Goal: Information Seeking & Learning: Learn about a topic

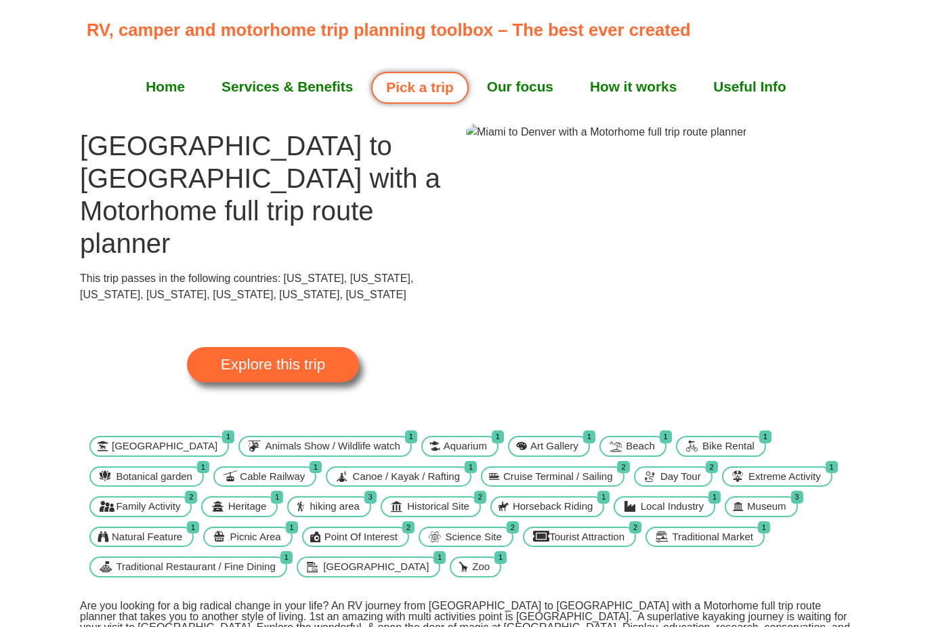
click at [281, 357] on span "Explore this trip" at bounding box center [273, 364] width 104 height 15
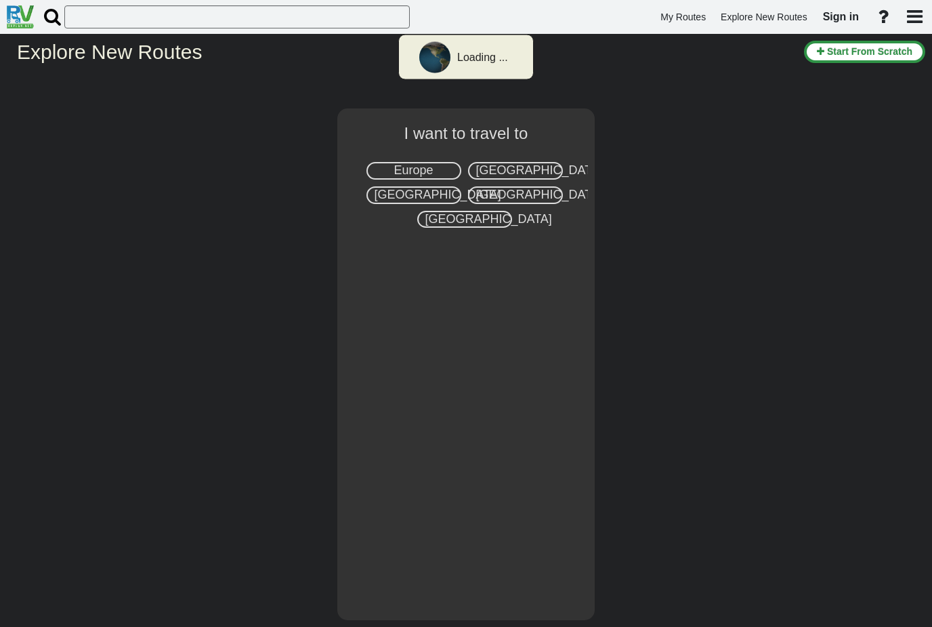
select select "number:2"
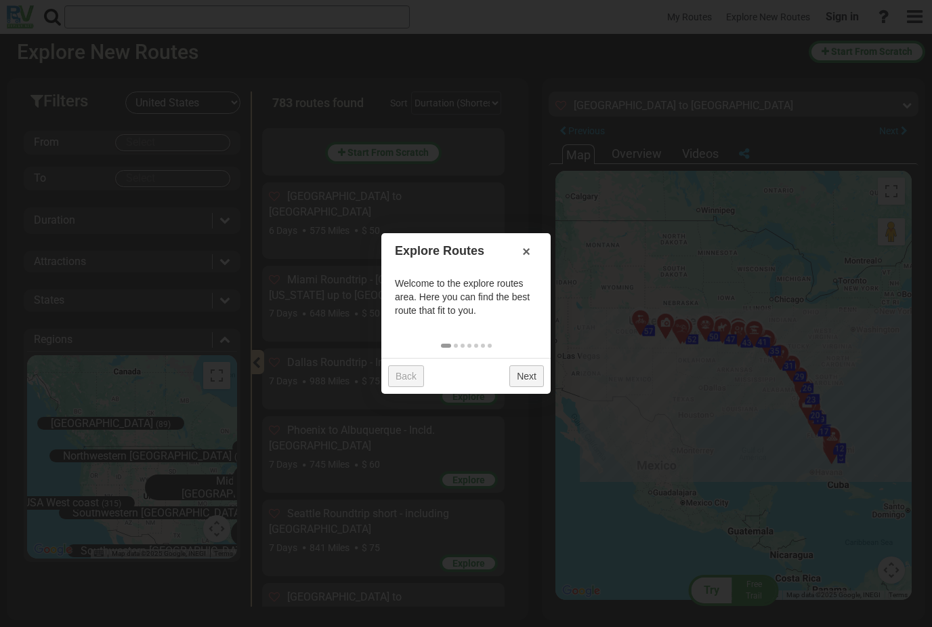
scroll to position [44274, 0]
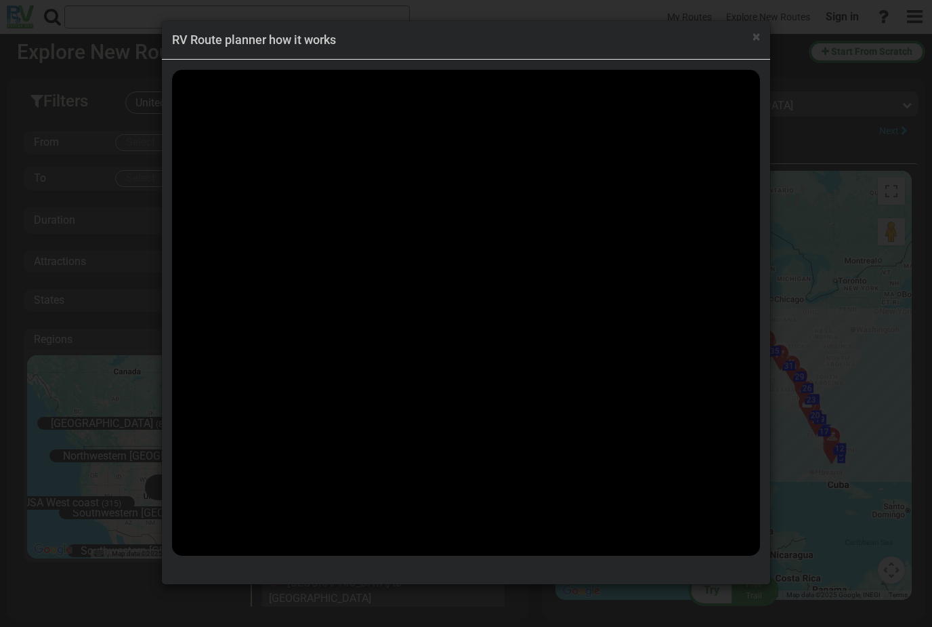
click at [762, 36] on div "× RV Route planner how it works" at bounding box center [466, 40] width 608 height 39
click at [756, 34] on span "×" at bounding box center [756, 36] width 7 height 16
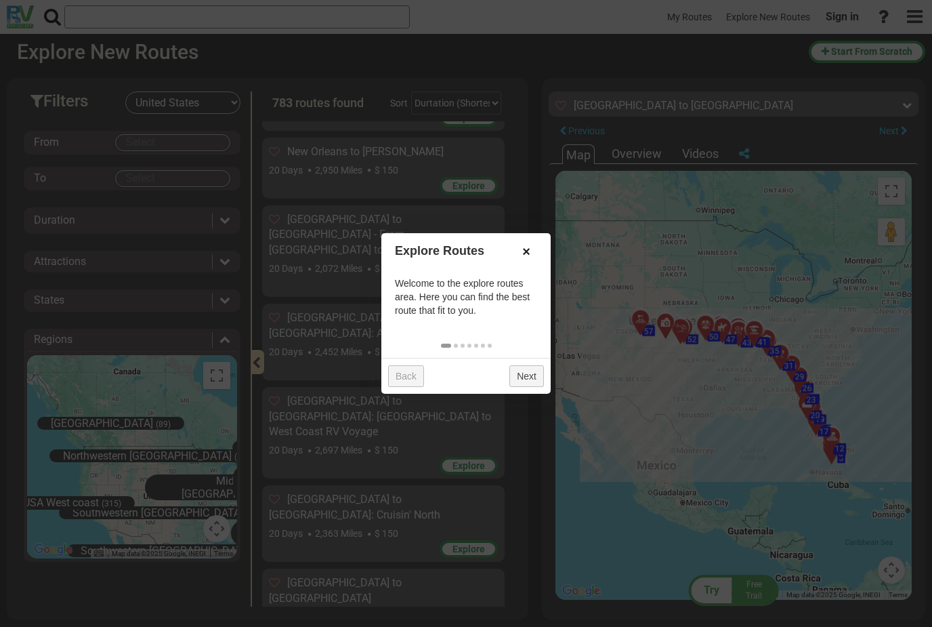
click at [524, 251] on link "×" at bounding box center [527, 251] width 22 height 23
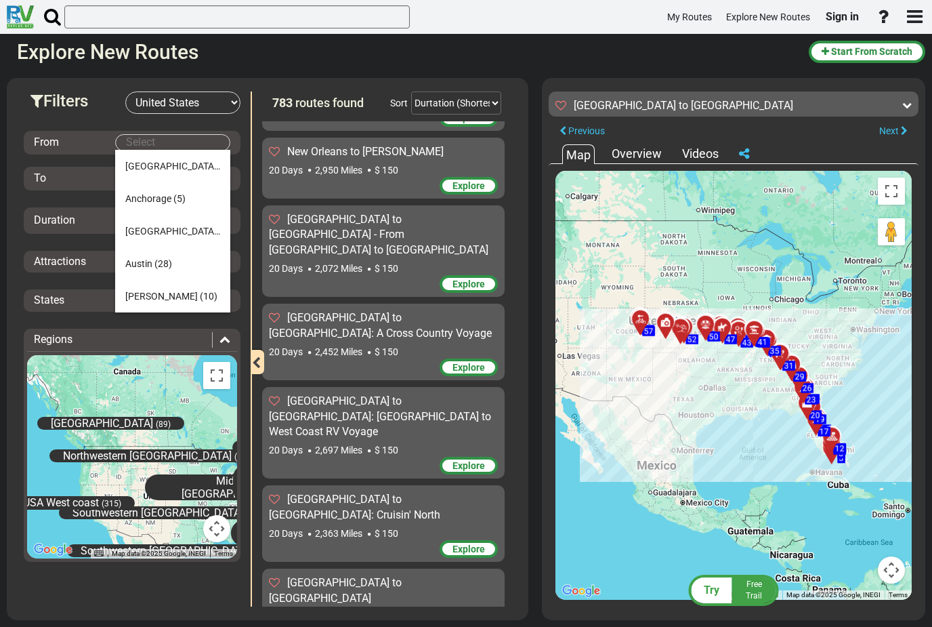
click at [178, 142] on body "My Routes Explore New Routes Sign in ×" at bounding box center [466, 313] width 932 height 627
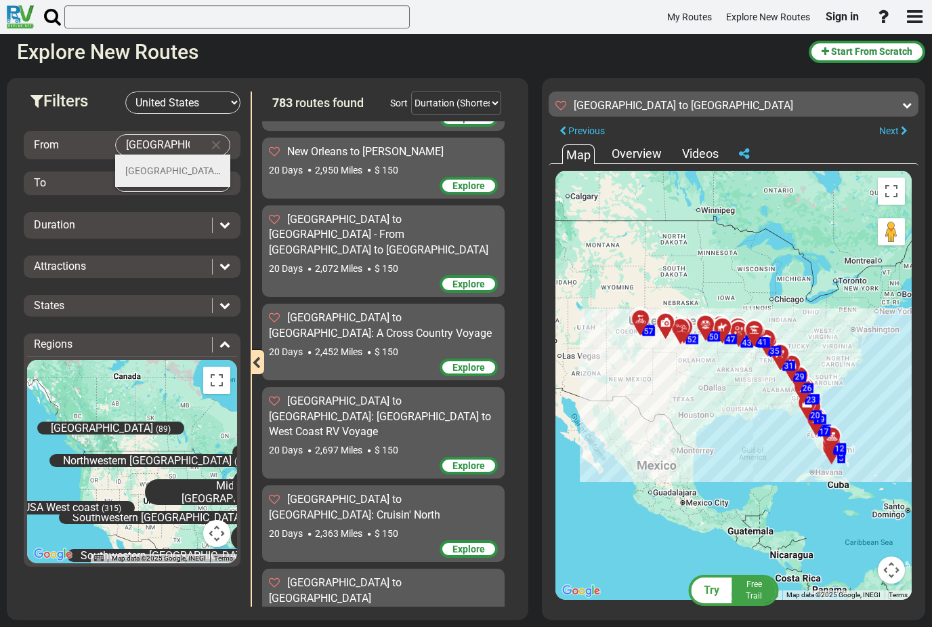
type input "Miami"
click at [219, 168] on span "(26)" at bounding box center [228, 170] width 18 height 11
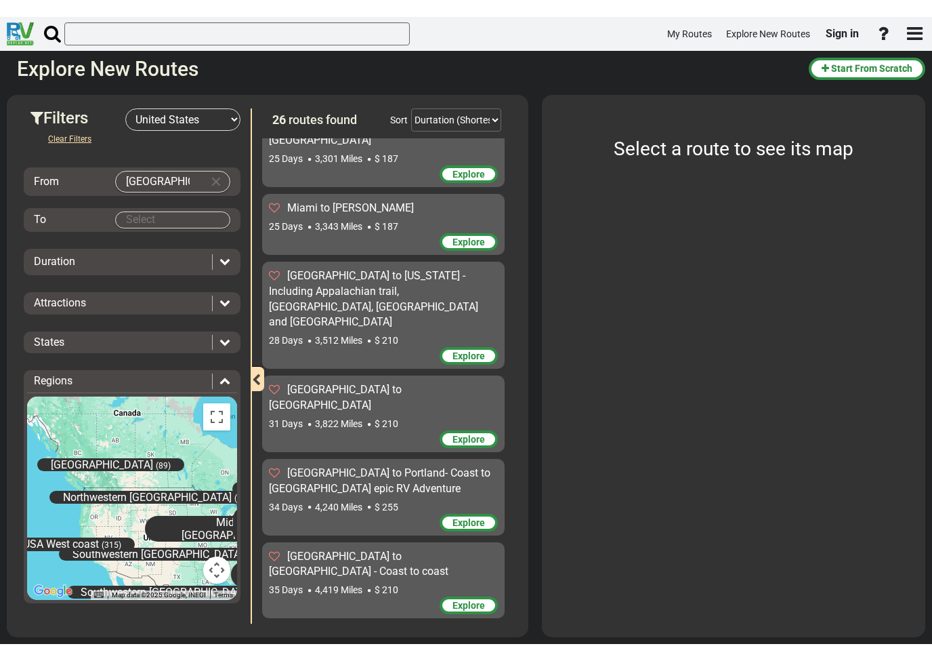
scroll to position [1438, 0]
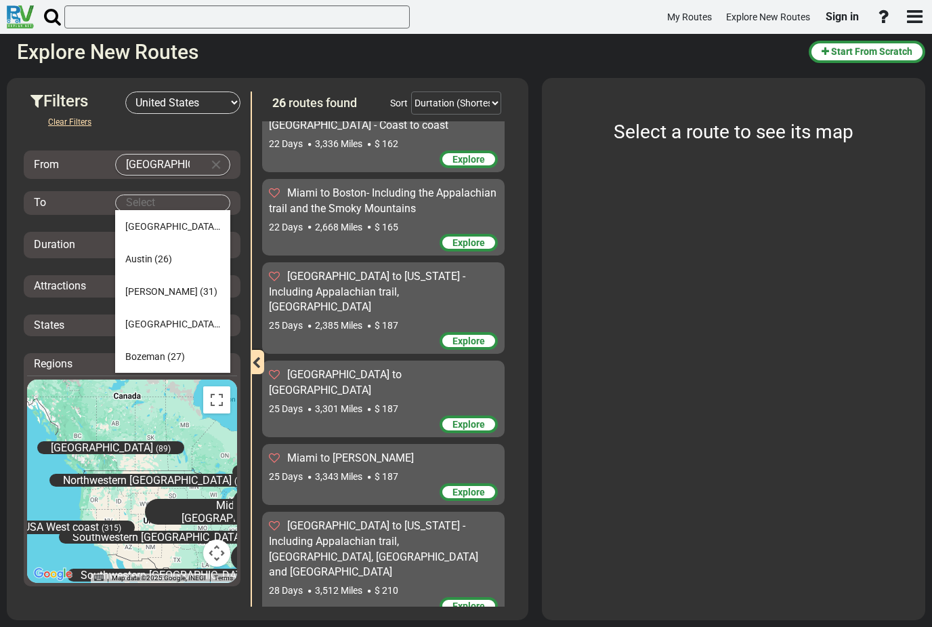
click at [171, 203] on body "My Routes Explore New Routes Sign in ×" at bounding box center [466, 313] width 932 height 627
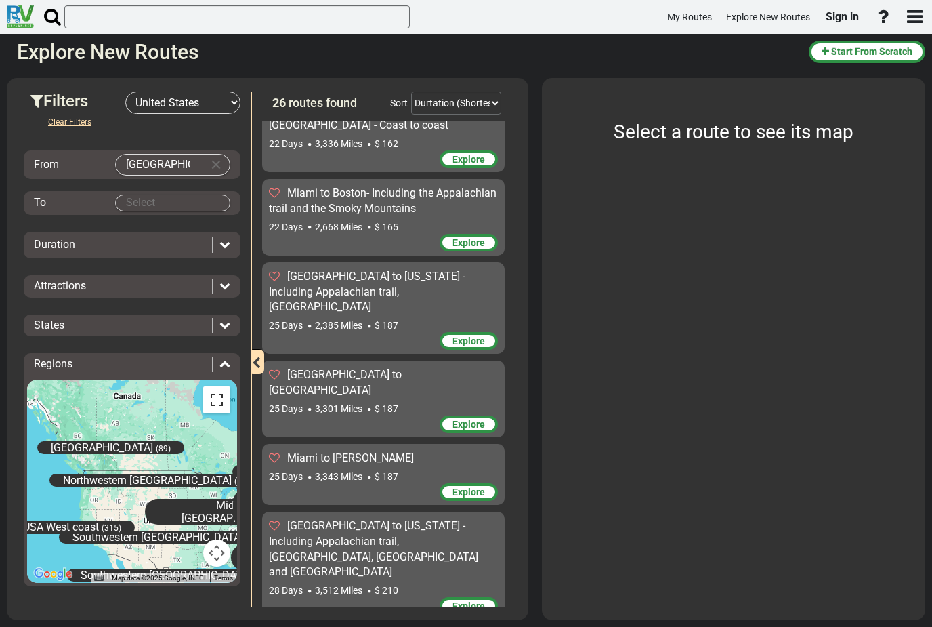
click at [222, 392] on button "Toggle fullscreen view" at bounding box center [216, 399] width 27 height 27
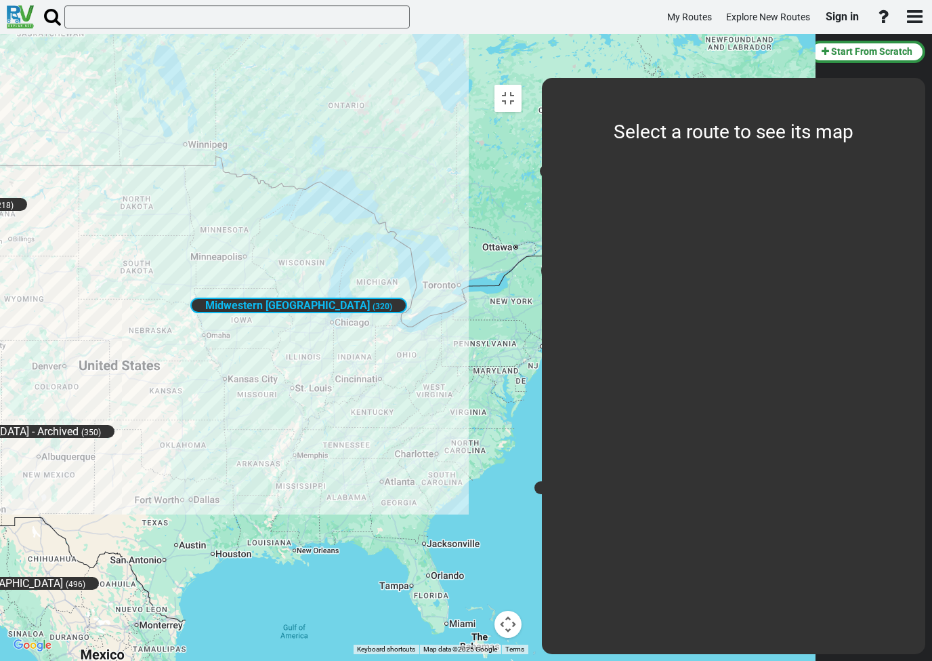
scroll to position [107, 0]
click at [101, 428] on span "(350)" at bounding box center [91, 432] width 20 height 9
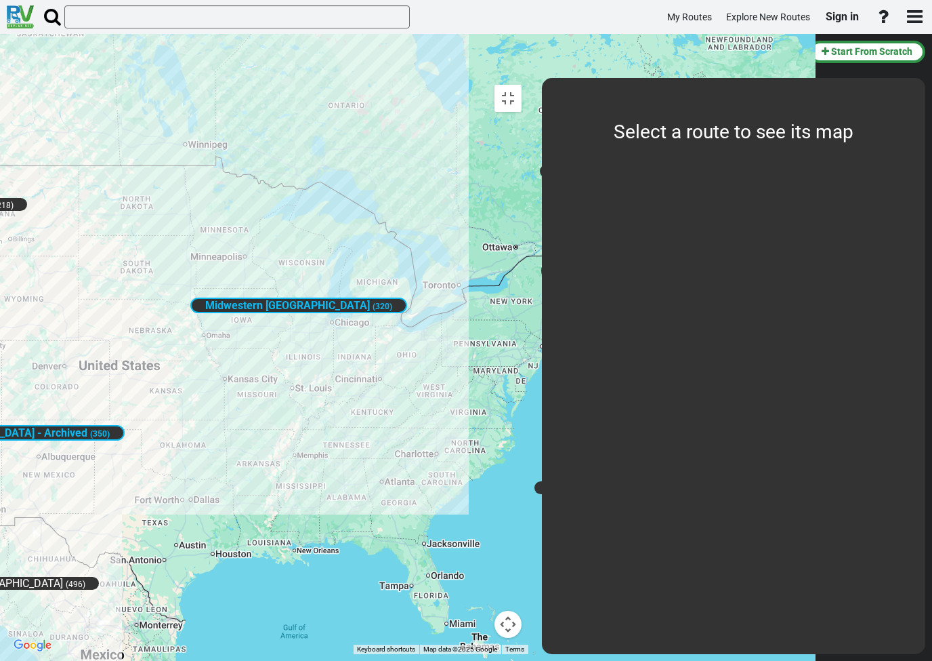
click at [370, 299] on span "Midwestern USA" at bounding box center [287, 305] width 165 height 13
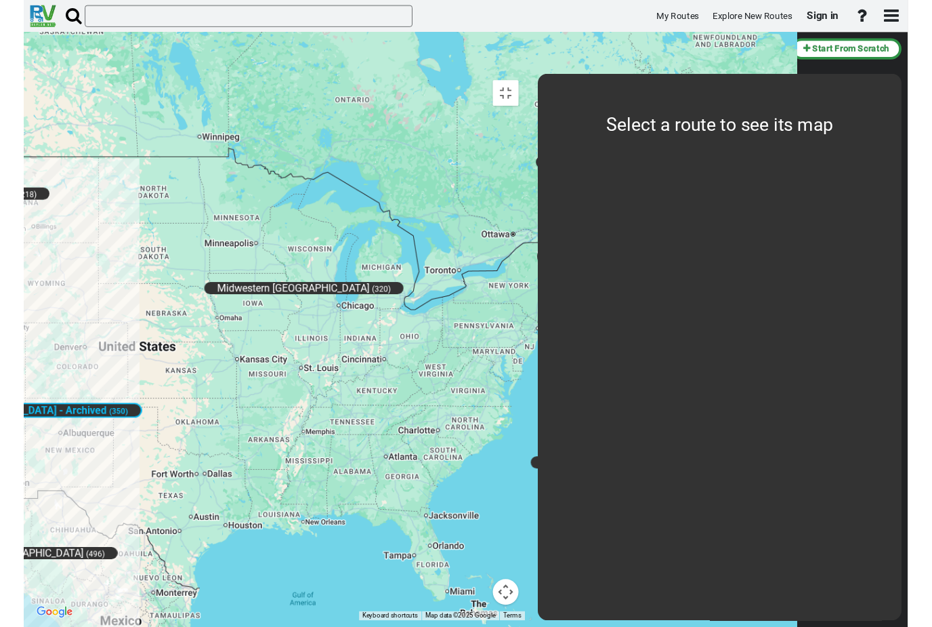
scroll to position [0, 0]
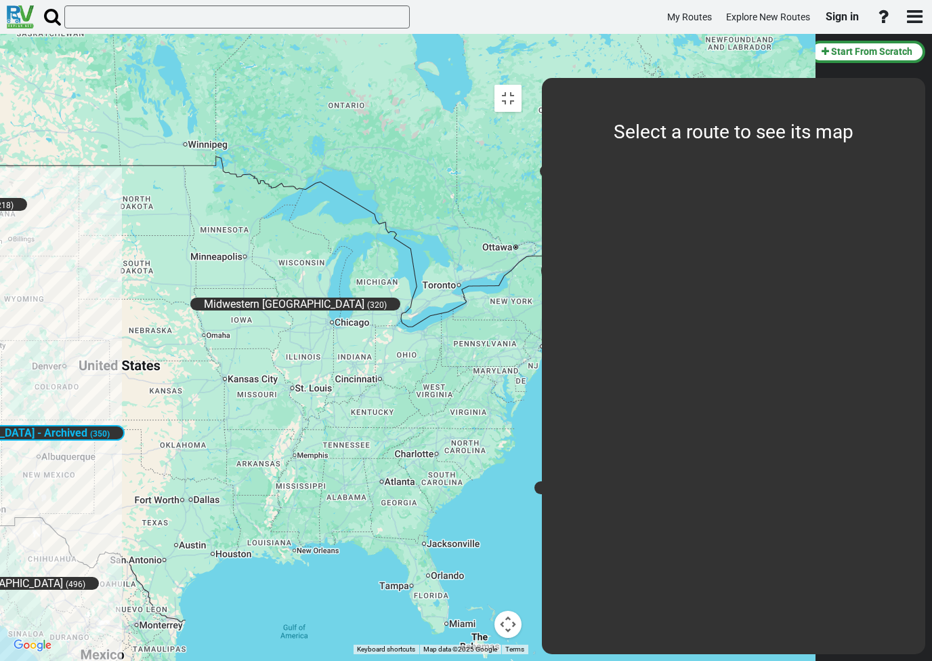
click at [365, 297] on span "Midwestern USA" at bounding box center [284, 303] width 161 height 13
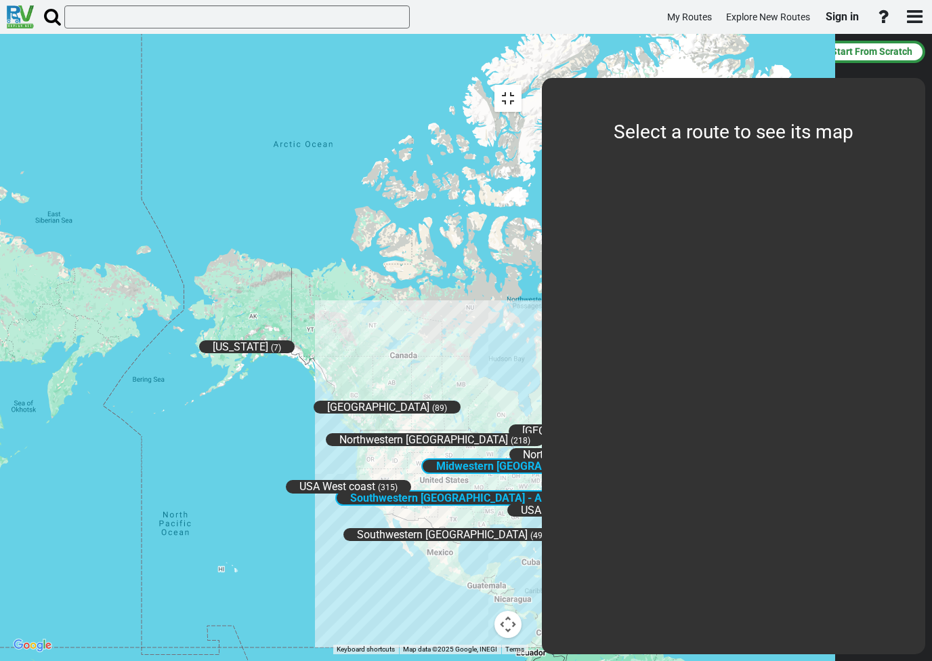
click at [522, 85] on button "Toggle fullscreen view" at bounding box center [508, 98] width 27 height 27
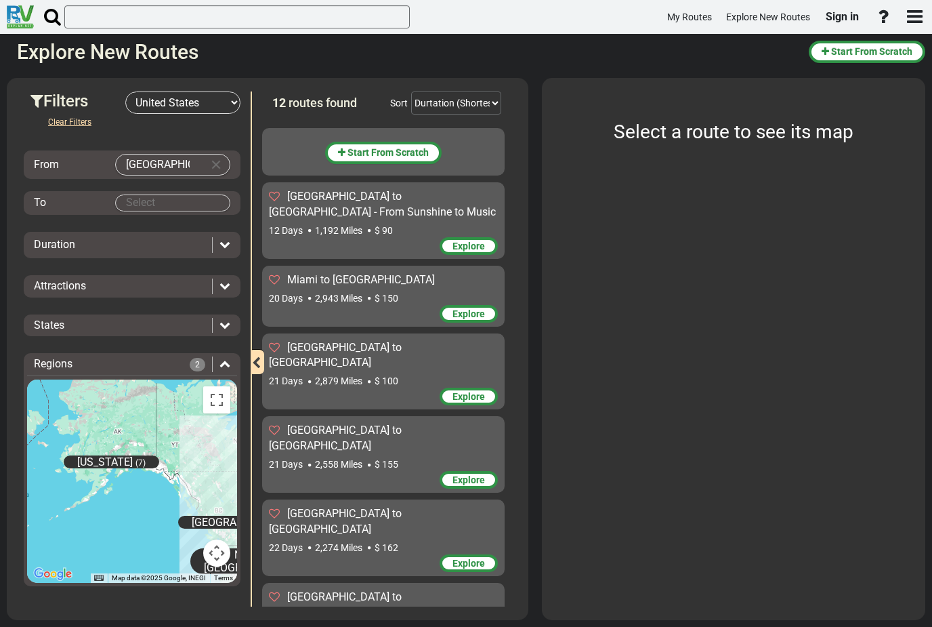
click at [190, 201] on body "My Routes Explore New Routes Sign in ×" at bounding box center [466, 313] width 932 height 627
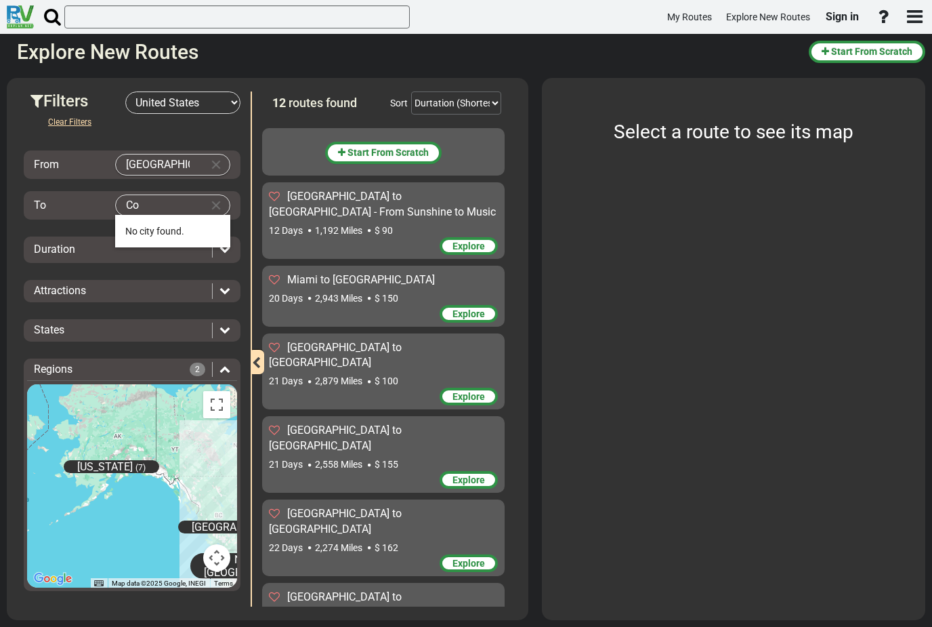
type input "C"
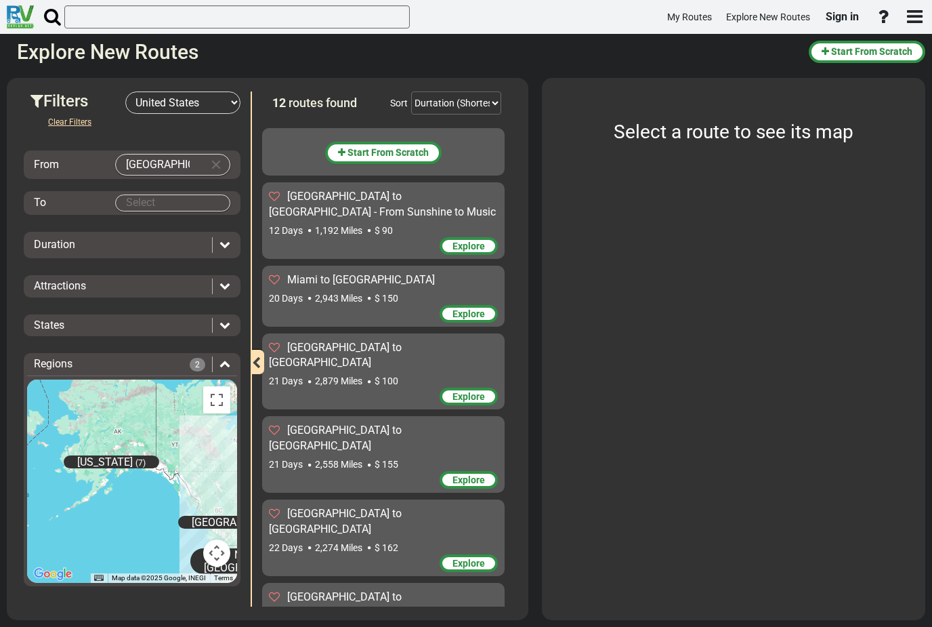
drag, startPoint x: 192, startPoint y: 444, endPoint x: 133, endPoint y: 438, distance: 58.5
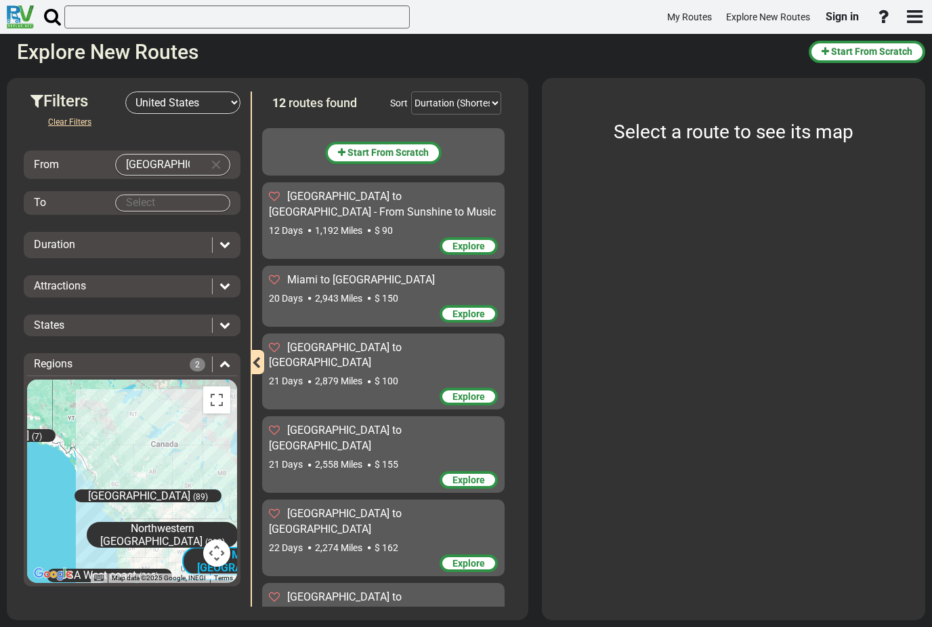
drag, startPoint x: 158, startPoint y: 484, endPoint x: 54, endPoint y: 459, distance: 107.3
click at [54, 459] on div "Alaska (7) East Canada (99) Midwestern USA (320) Northeastern USA - Archived (2…" at bounding box center [132, 480] width 210 height 203
drag, startPoint x: 125, startPoint y: 463, endPoint x: 28, endPoint y: 352, distance: 146.5
click at [28, 353] on div "Regions 2 To navigate the map with touch gestures double-tap and hold your fing…" at bounding box center [132, 469] width 217 height 233
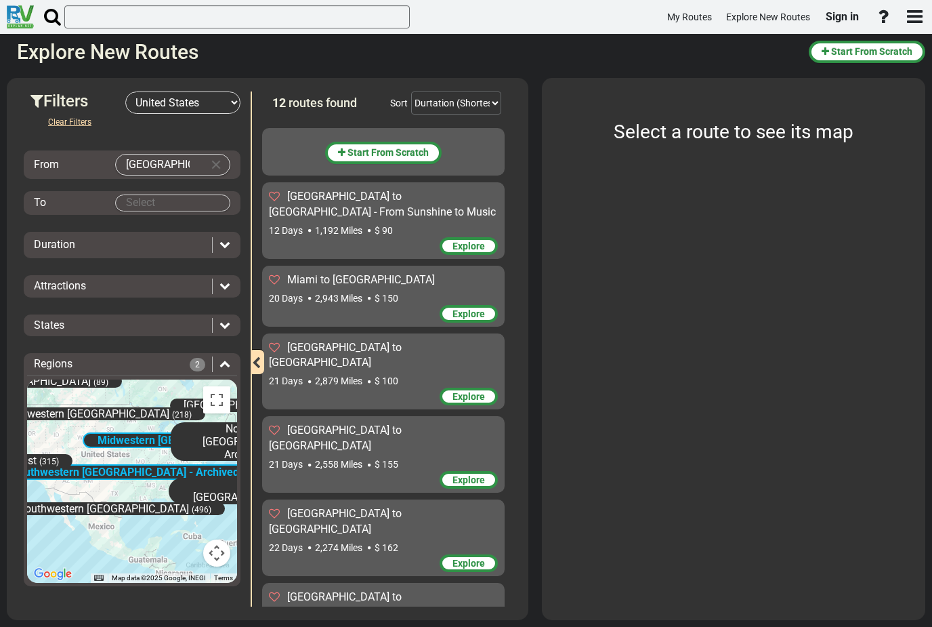
click at [98, 465] on span "Southwestern USA - Archived" at bounding box center [126, 471] width 228 height 13
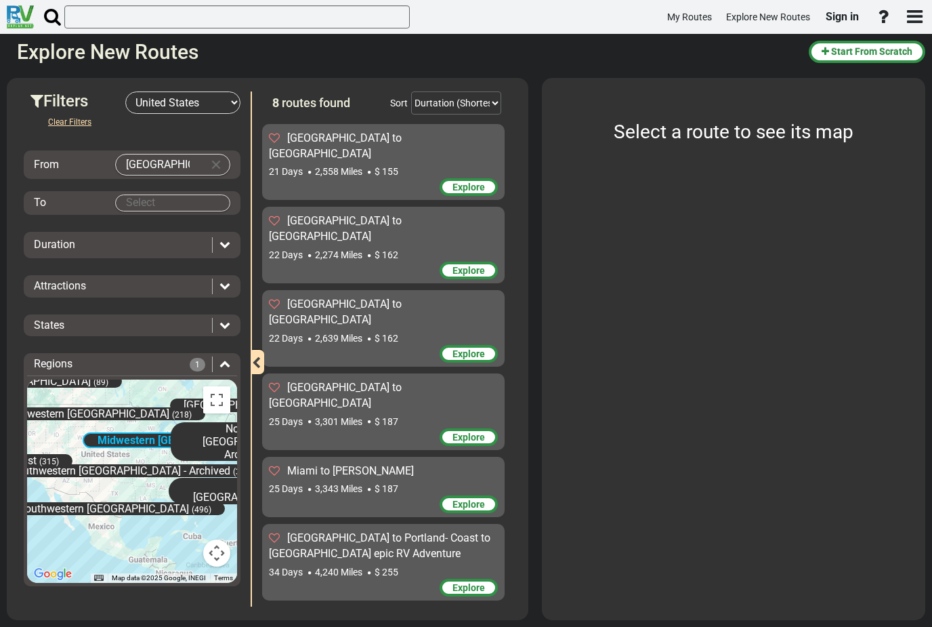
scroll to position [141, 0]
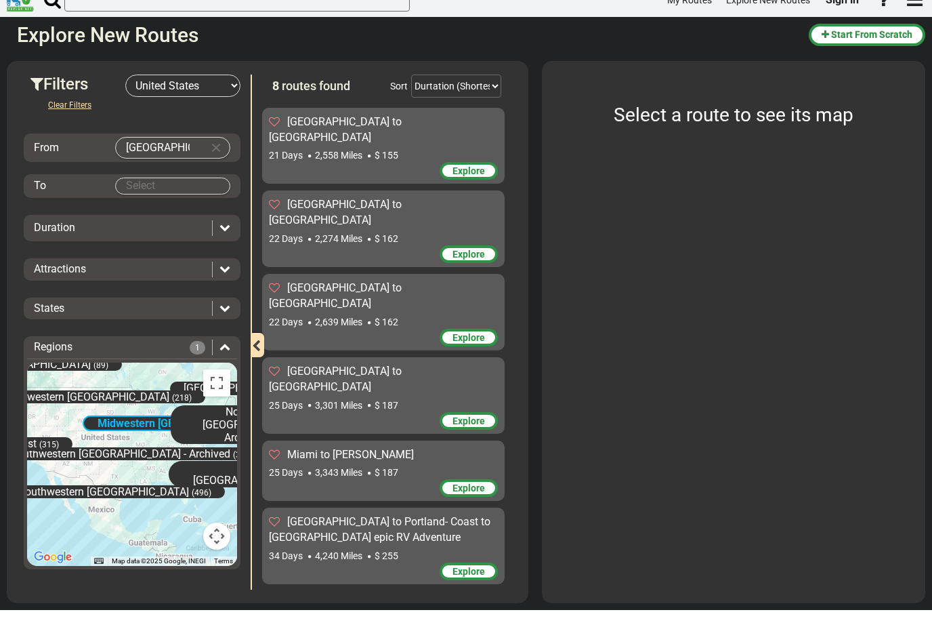
click at [362, 346] on div "Explore" at bounding box center [383, 356] width 229 height 20
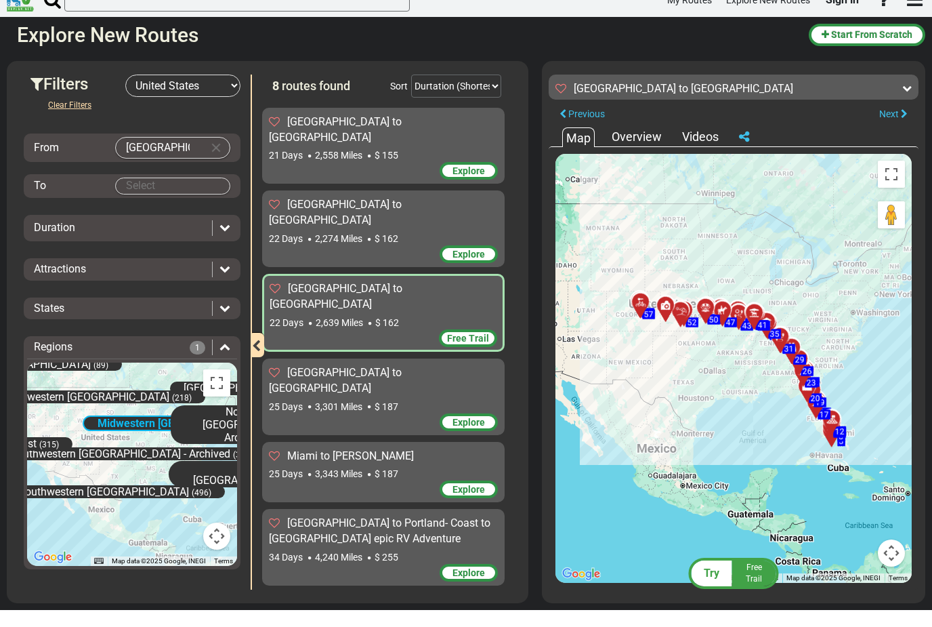
click at [896, 561] on button "Map camera controls" at bounding box center [891, 569] width 27 height 27
click at [897, 556] on button "Map camera controls" at bounding box center [891, 569] width 27 height 27
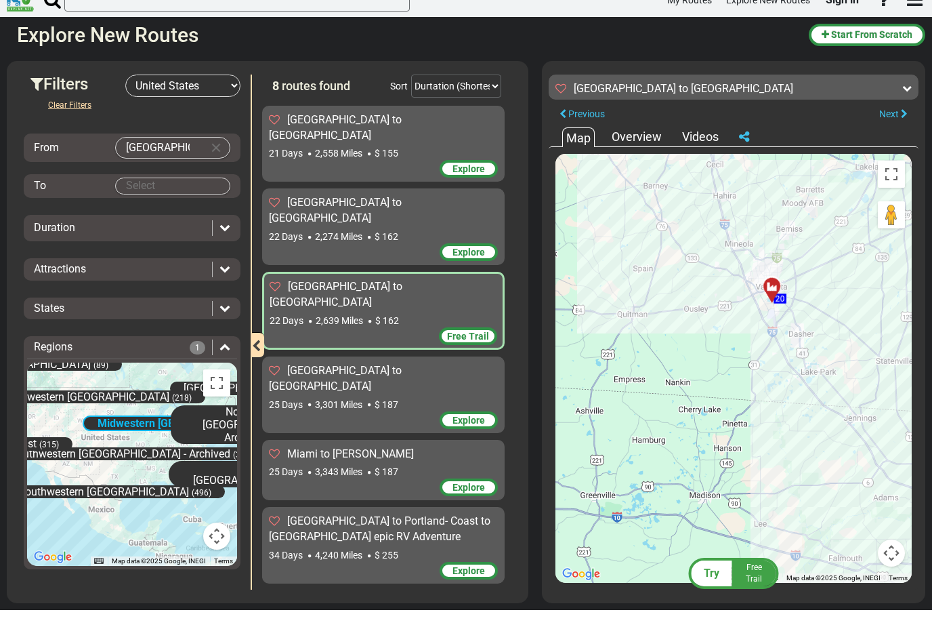
scroll to position [142, 0]
click at [145, 237] on div "Duration" at bounding box center [119, 245] width 171 height 16
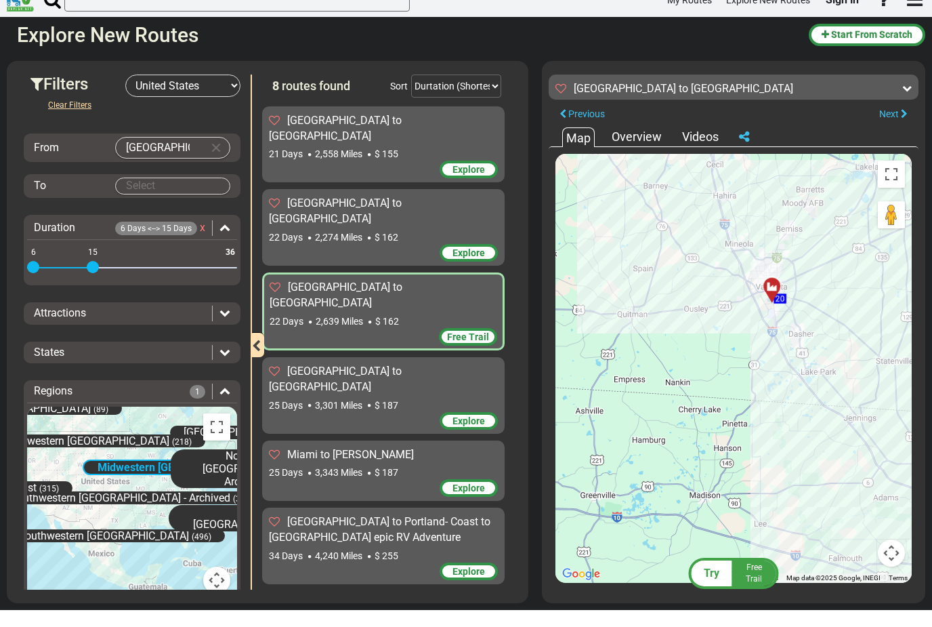
drag, startPoint x: 234, startPoint y: 268, endPoint x: 93, endPoint y: 274, distance: 141.0
click at [93, 284] on div "6 36 6 15" at bounding box center [132, 285] width 210 height 3
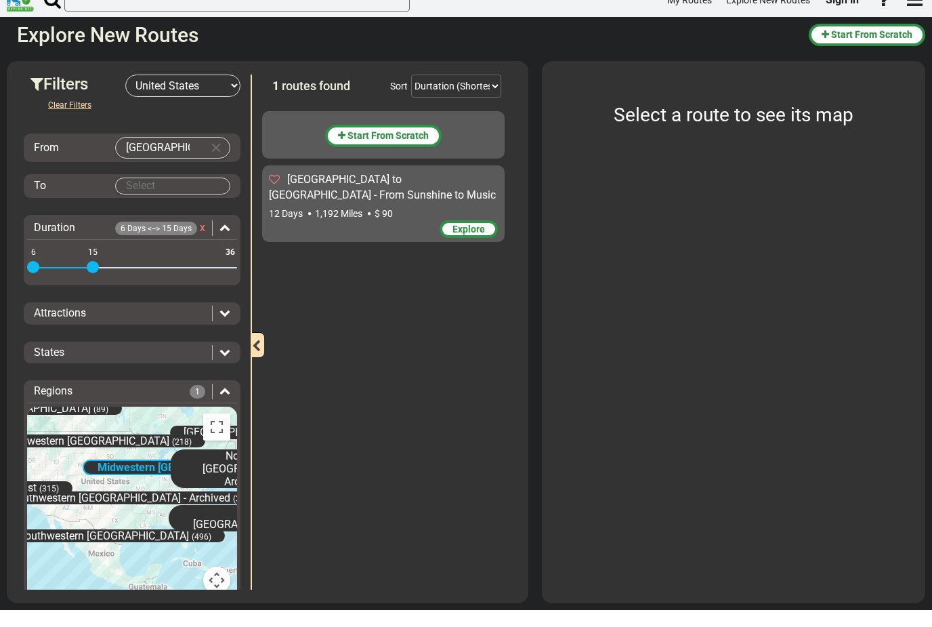
click at [360, 225] on span "1,192 Miles" at bounding box center [338, 230] width 47 height 11
